Goal: Find specific page/section: Find specific page/section

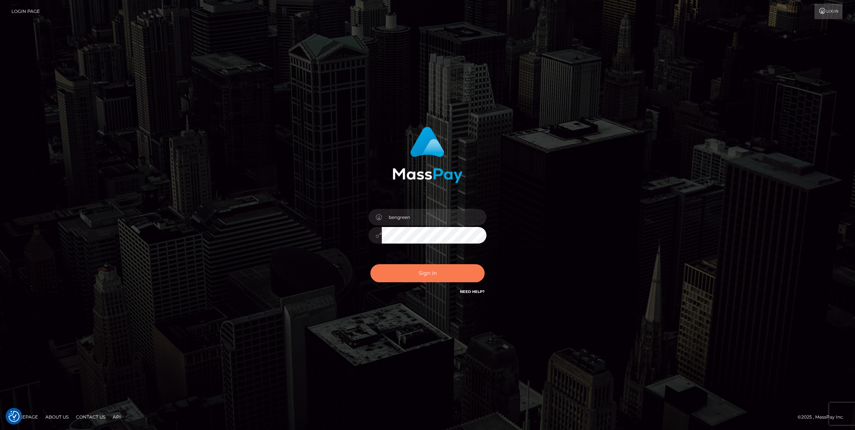
click at [423, 282] on button "Sign in" at bounding box center [428, 273] width 114 height 18
click at [425, 278] on button "Sign in" at bounding box center [428, 273] width 114 height 18
type input "bengreen"
click at [410, 292] on div "0cAFcWeA4QMlyAe27GmUzEyYkeeSjZ7yzvec0WTSdyvoNQzaWQn1O0Hq0uPkHgdAdfWoKizfnI7bl4W…" at bounding box center [427, 276] width 129 height 33
click at [413, 284] on div "0cAFcWeA4QMlyAe27GmUzEyYkeeSjZ7yzvec0WTSdyvoNQzaWQn1O0Hq0uPkHgdAdfWoKizfnI7bl4W…" at bounding box center [427, 276] width 129 height 33
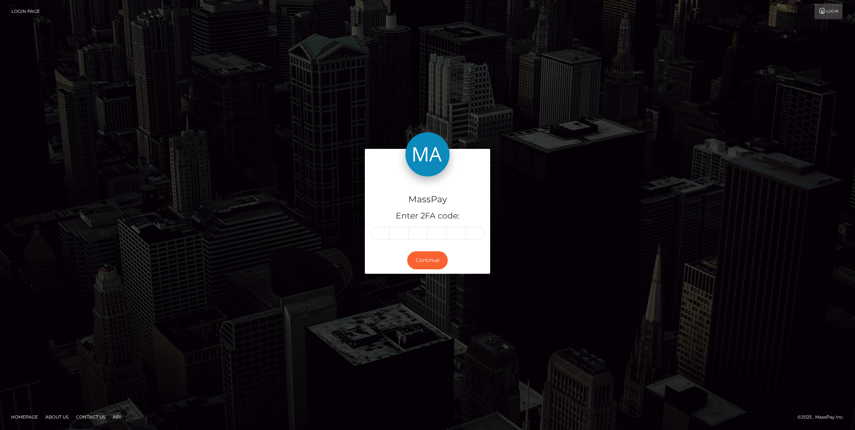
click at [415, 282] on div "MassPay Enter 2FA code: Continue" at bounding box center [427, 215] width 855 height 243
paste input "4"
type input "4"
type input "6"
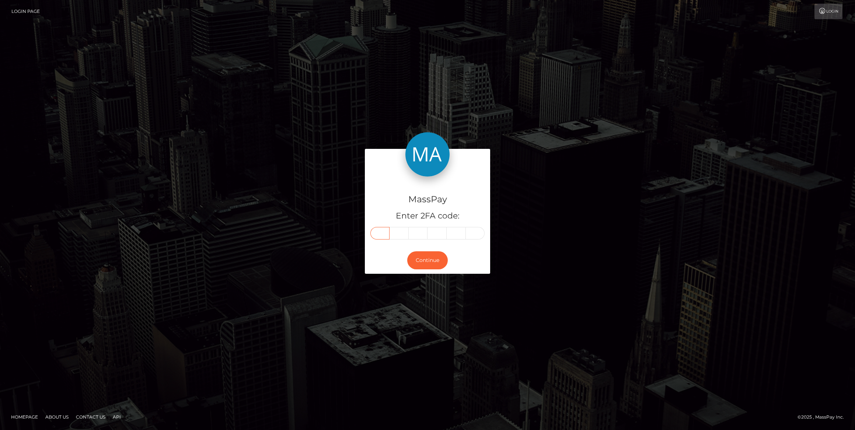
type input "3"
type input "7"
type input "5"
click at [415, 256] on button "Continue" at bounding box center [427, 260] width 41 height 18
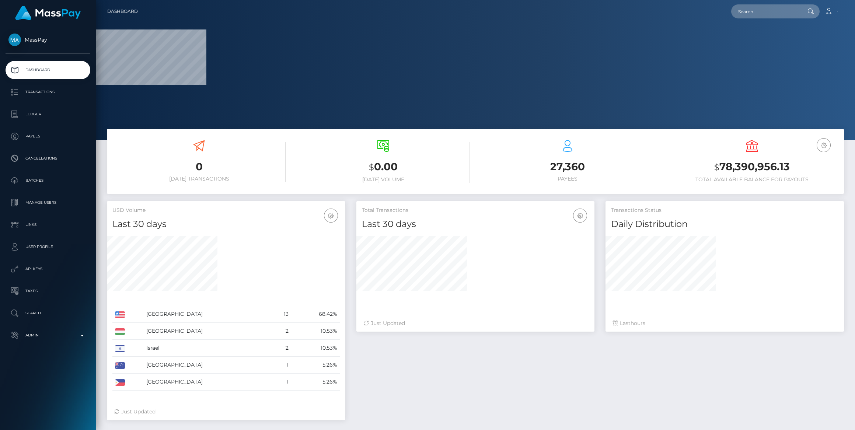
select select
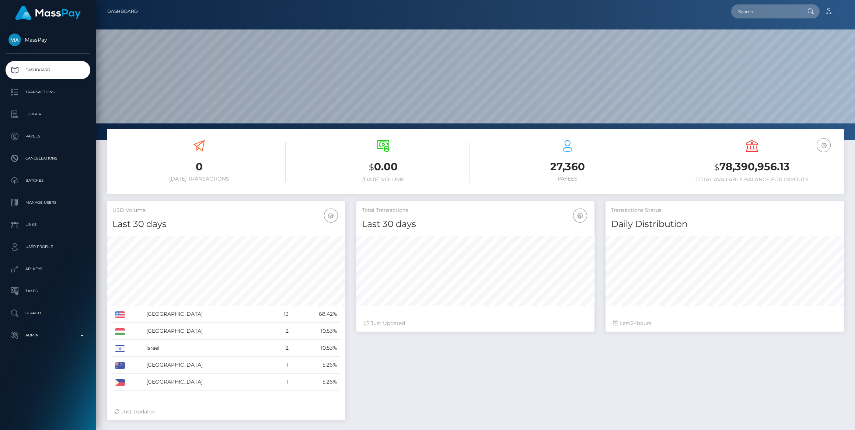
scroll to position [130, 238]
click at [23, 330] on p "Admin" at bounding box center [47, 335] width 79 height 11
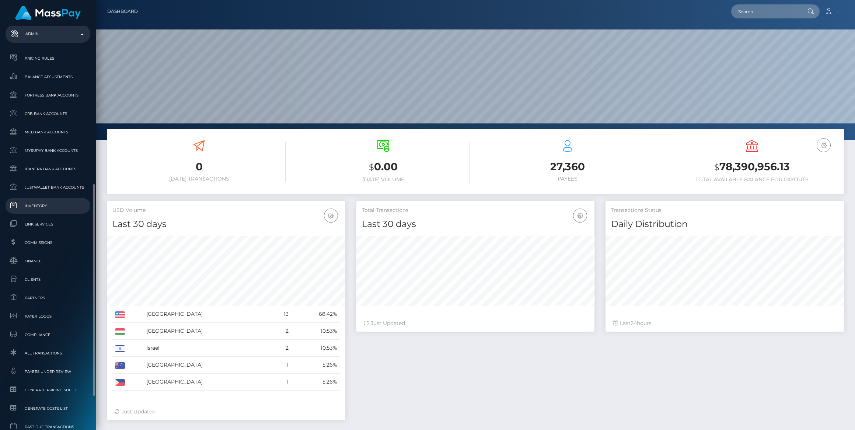
click at [30, 210] on span "Inventory" at bounding box center [47, 206] width 79 height 8
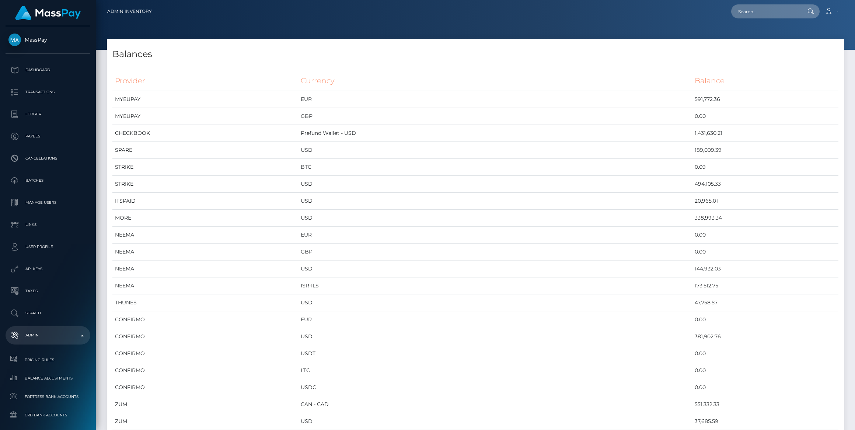
scroll to position [3016, 737]
click at [431, 183] on td "USD" at bounding box center [495, 184] width 394 height 17
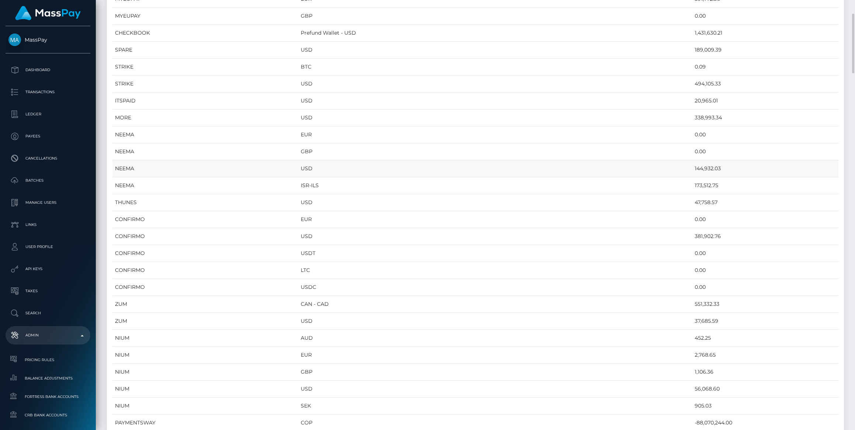
scroll to position [134, 0]
